Goal: Information Seeking & Learning: Check status

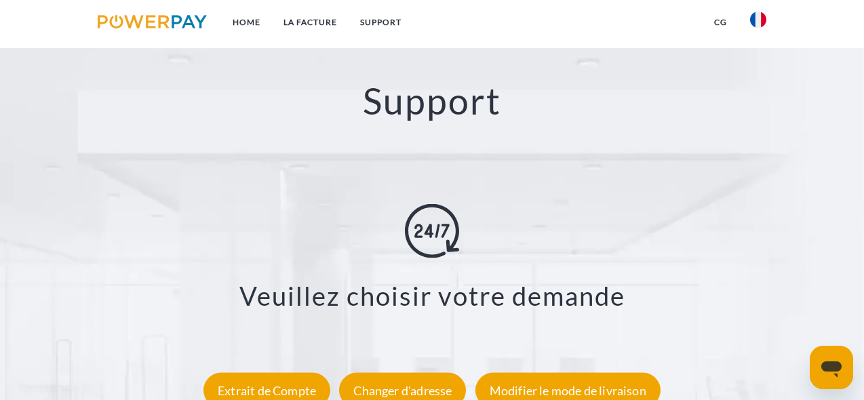
scroll to position [2299, 0]
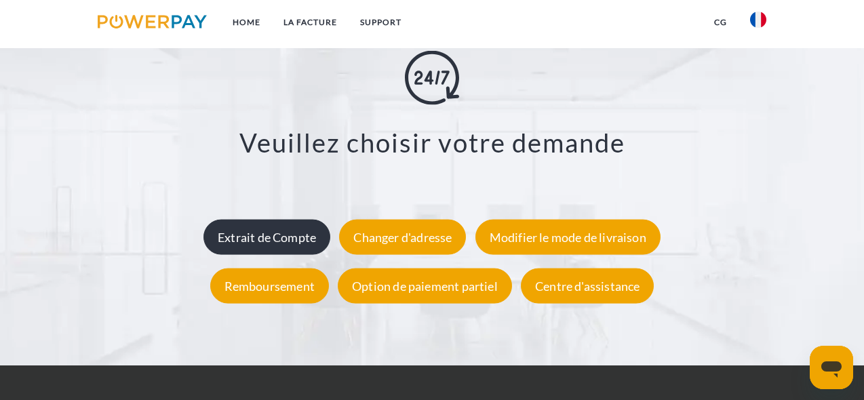
click at [232, 237] on div "Extrait de Compte" at bounding box center [266, 237] width 127 height 35
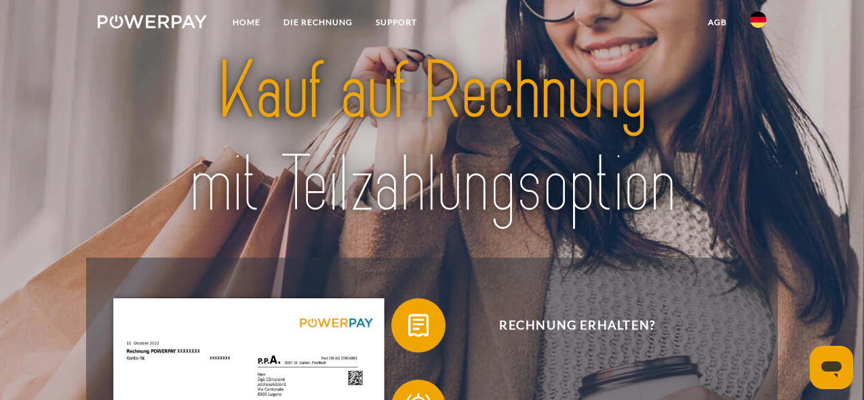
click at [700, 98] on img at bounding box center [432, 138] width 602 height 196
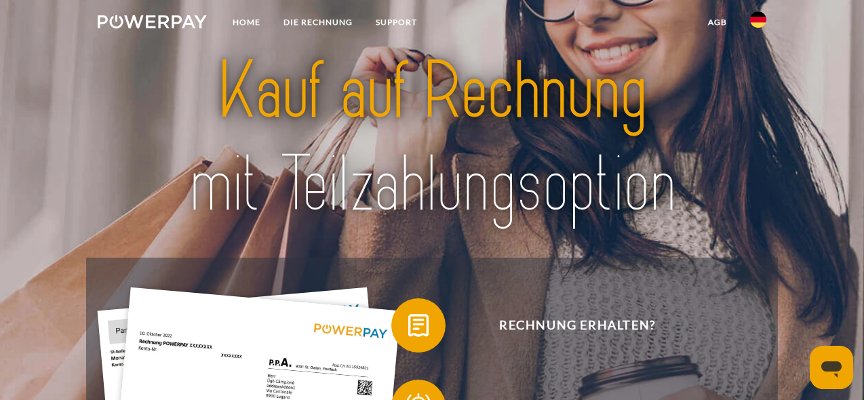
click at [822, 376] on icon "Messaging-Fenster öffnen" at bounding box center [831, 367] width 24 height 24
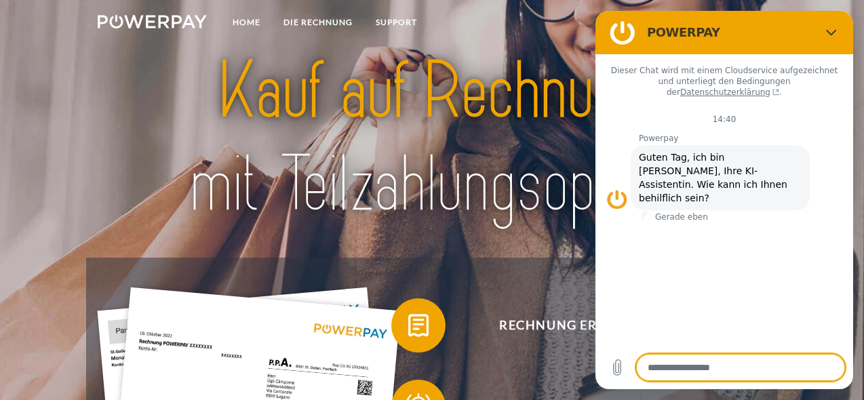
click at [559, 131] on img at bounding box center [432, 138] width 602 height 196
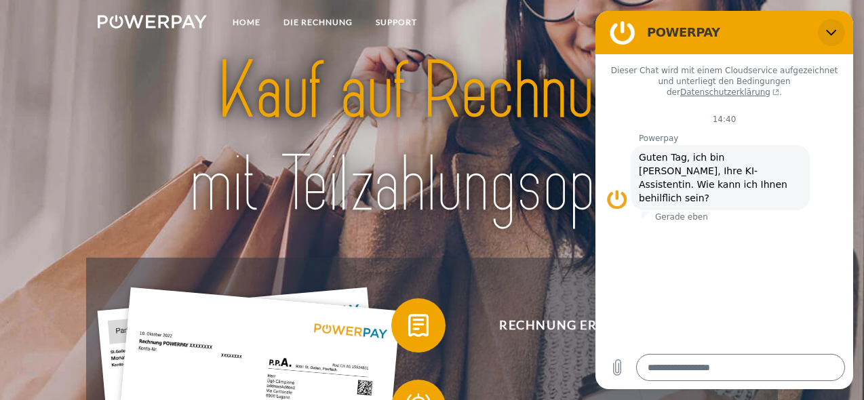
click at [830, 28] on icon "Schließen" at bounding box center [831, 32] width 11 height 11
type textarea "*"
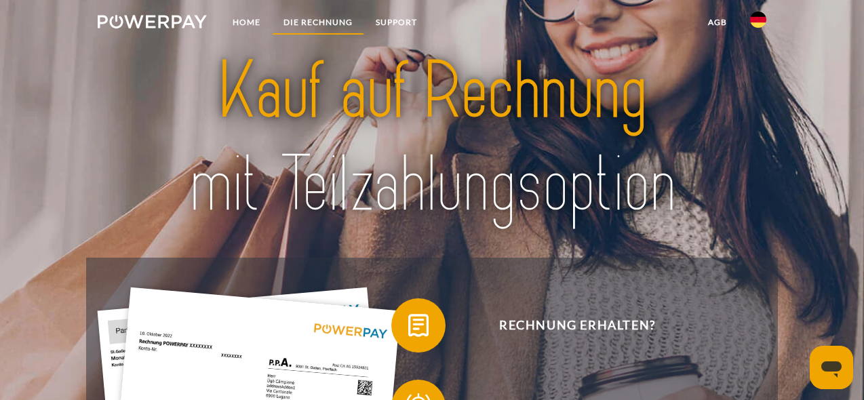
click at [309, 22] on link "DIE RECHNUNG" at bounding box center [318, 22] width 92 height 24
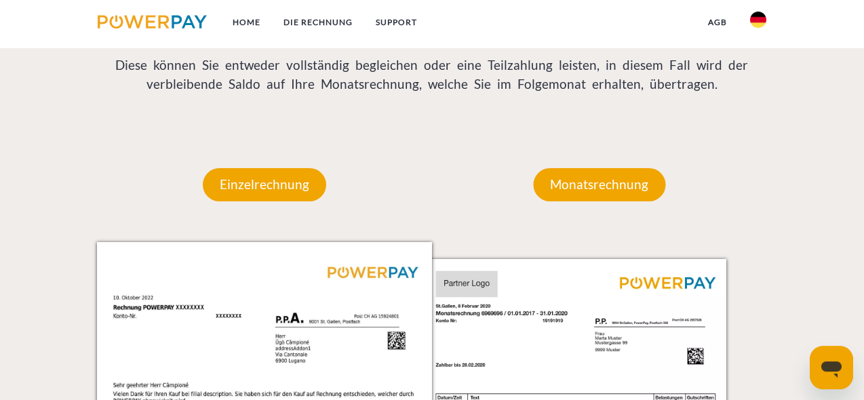
scroll to position [1080, 0]
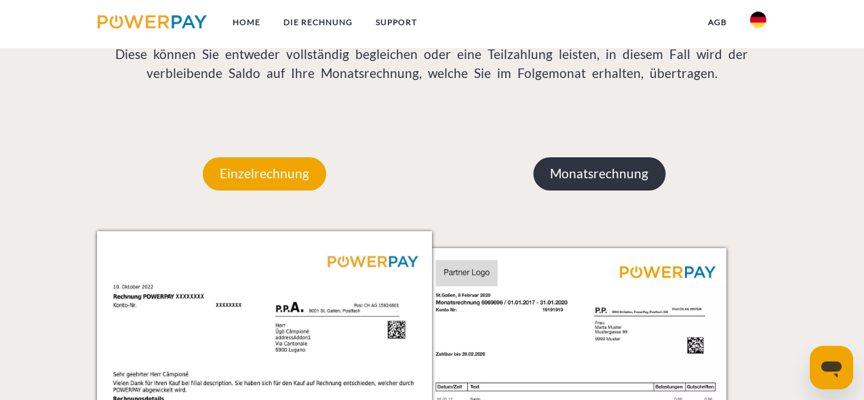
click at [575, 163] on p "Monatsrechnung" at bounding box center [599, 173] width 132 height 33
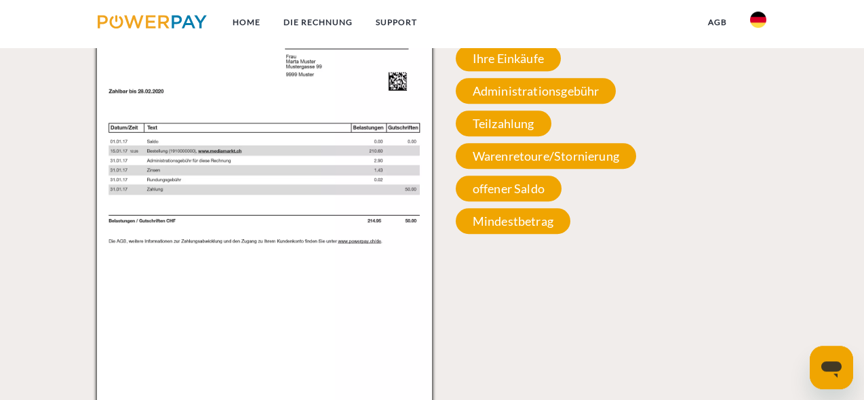
scroll to position [1334, 0]
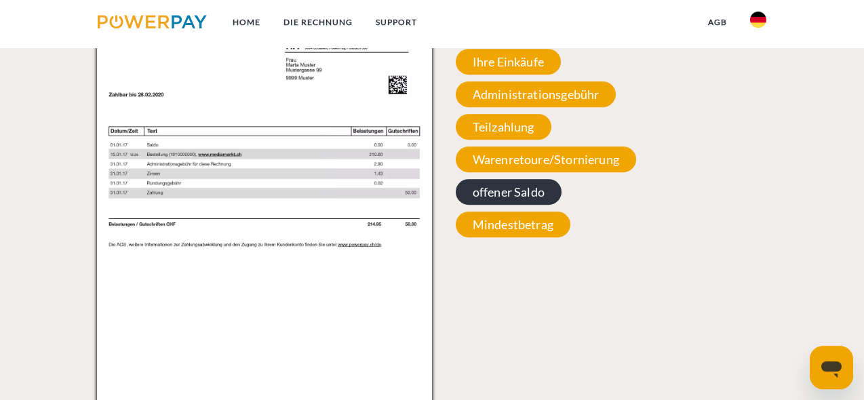
click at [533, 194] on span "offener Saldo" at bounding box center [509, 192] width 106 height 26
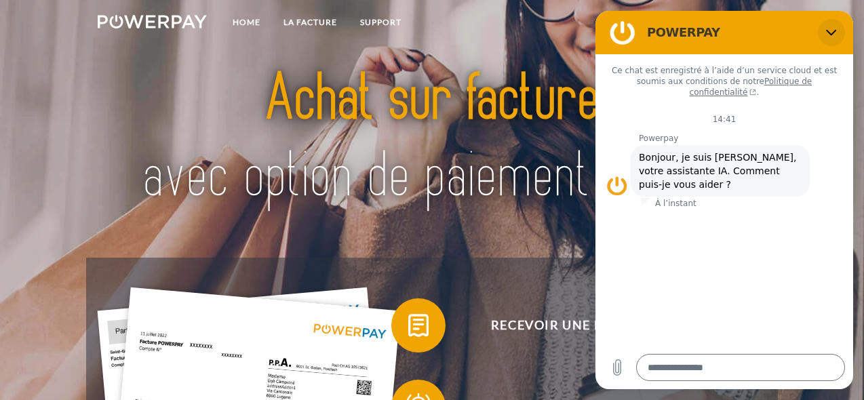
click at [829, 33] on icon "Fermer" at bounding box center [831, 33] width 10 height 6
type textarea "*"
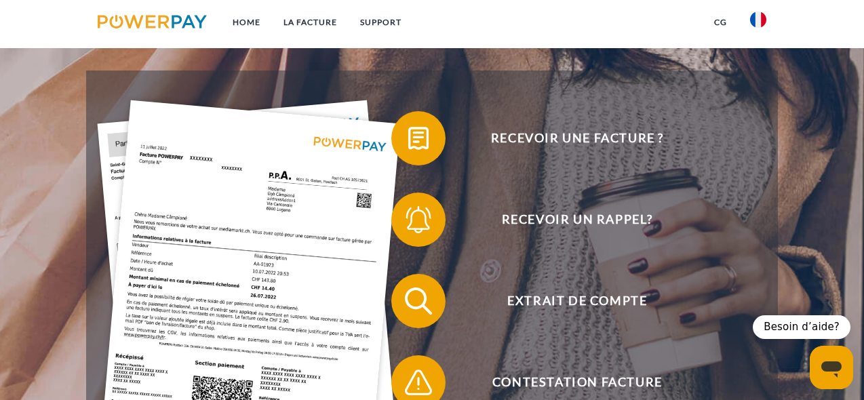
scroll to position [190, 0]
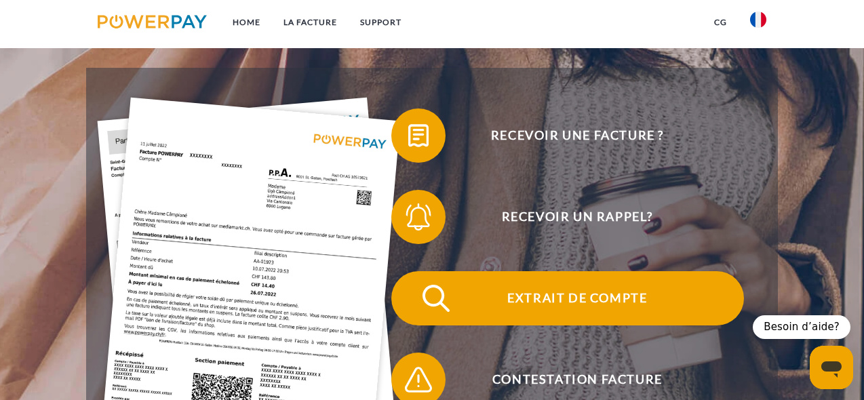
click at [590, 301] on span "Extrait de compte" at bounding box center [577, 298] width 332 height 54
